Goal: Information Seeking & Learning: Learn about a topic

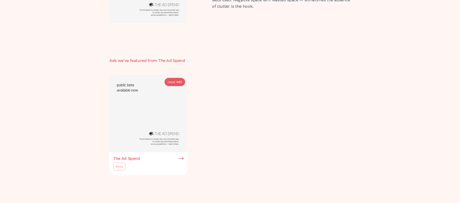
scroll to position [130, 0]
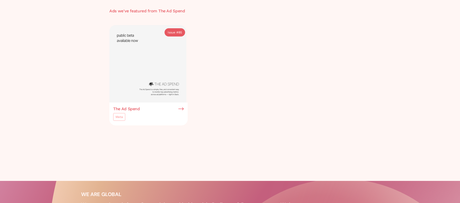
click at [182, 109] on img at bounding box center [180, 109] width 5 height 5
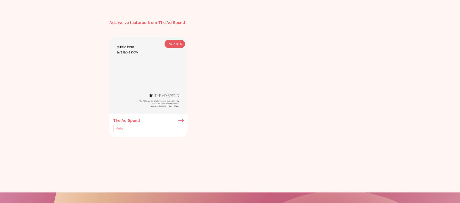
scroll to position [122, 0]
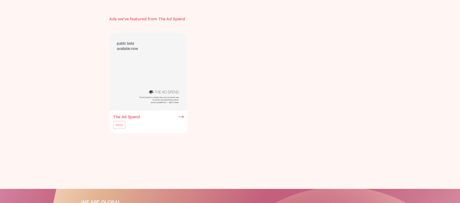
click at [158, 97] on img at bounding box center [147, 71] width 77 height 77
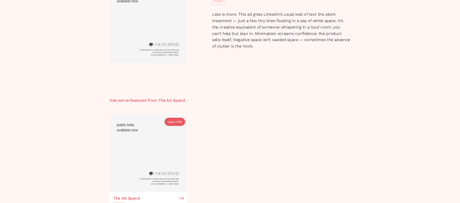
scroll to position [32, 0]
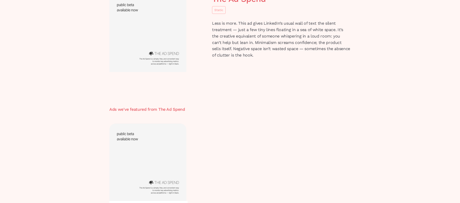
click at [173, 129] on div "Issue #" at bounding box center [173, 130] width 11 height 5
